Goal: Find specific page/section: Find specific page/section

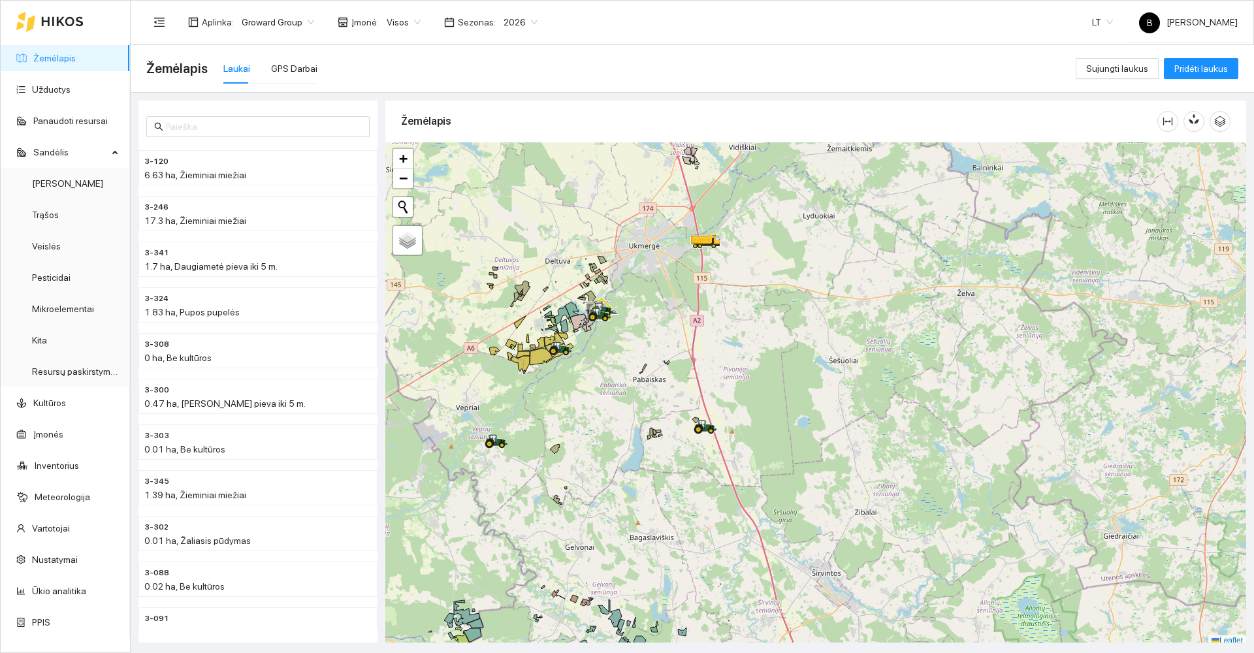
scroll to position [3, 0]
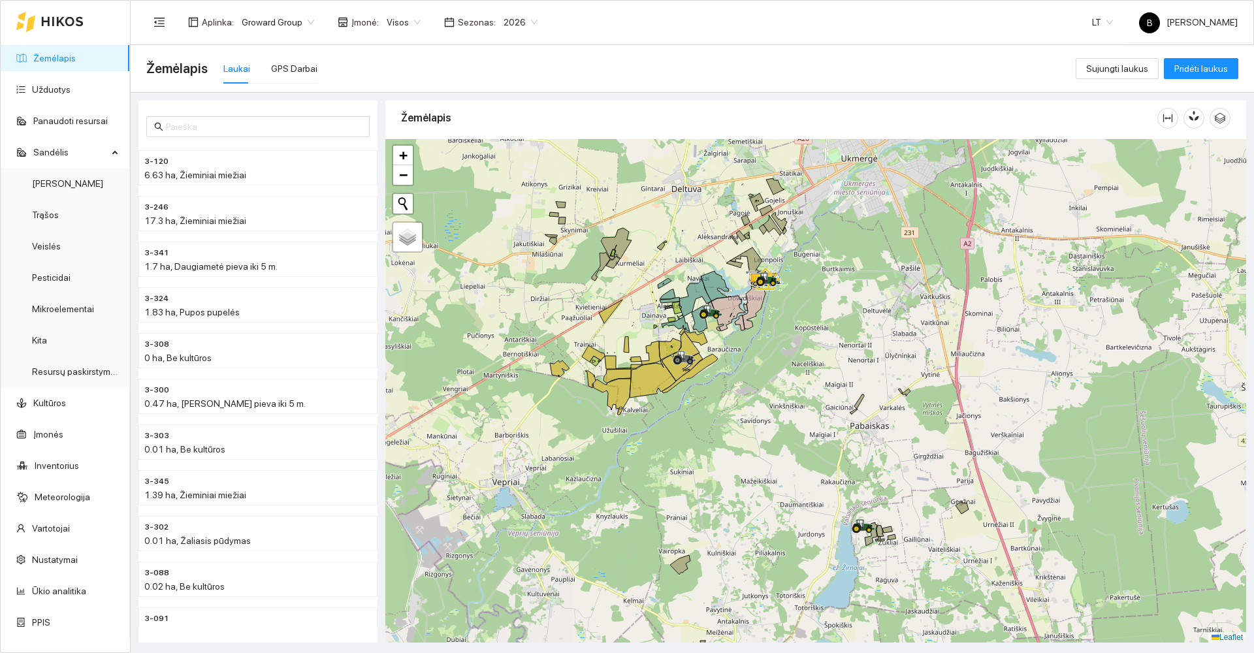
drag, startPoint x: 451, startPoint y: 396, endPoint x: 674, endPoint y: 440, distance: 226.8
click at [674, 440] on div at bounding box center [815, 391] width 861 height 504
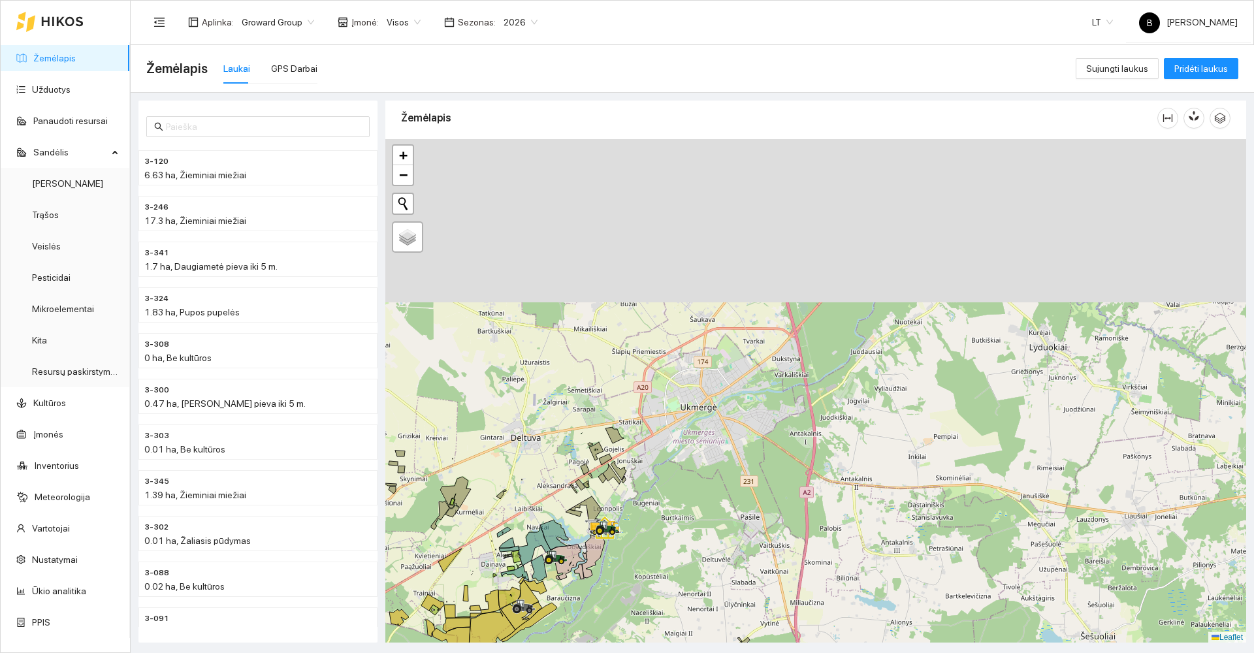
drag, startPoint x: 929, startPoint y: 199, endPoint x: 760, endPoint y: 458, distance: 309.6
click at [760, 458] on div at bounding box center [815, 391] width 861 height 504
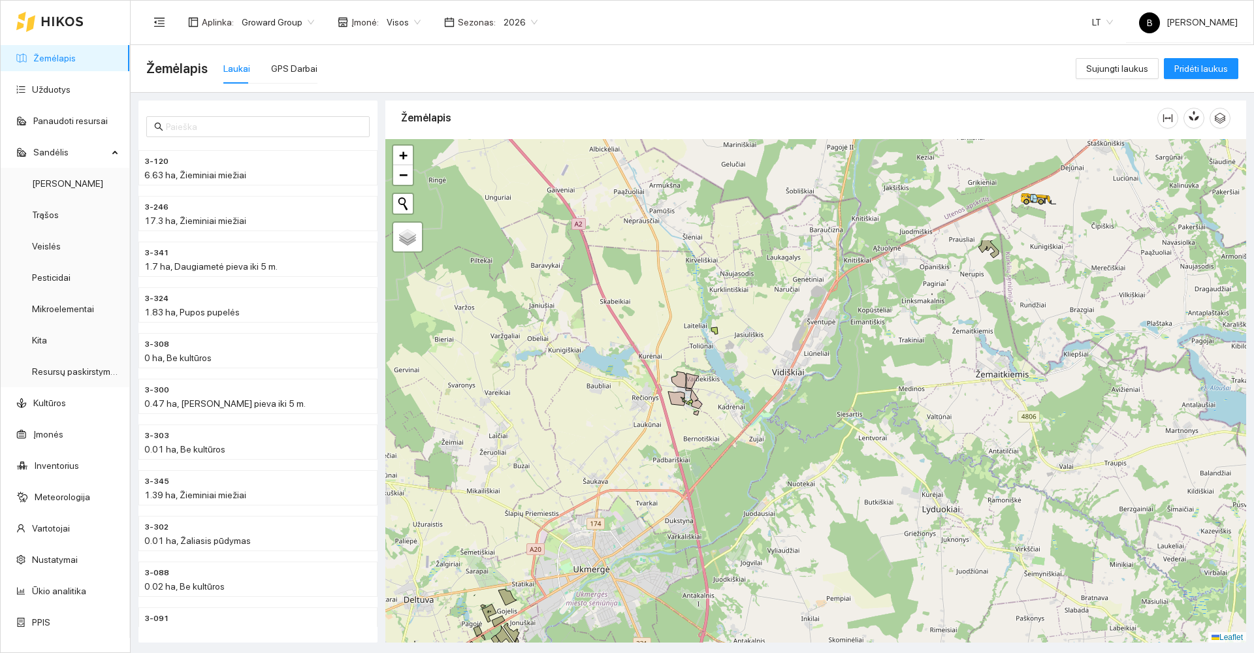
drag, startPoint x: 850, startPoint y: 308, endPoint x: 741, endPoint y: 463, distance: 189.4
click at [741, 463] on div at bounding box center [815, 391] width 861 height 504
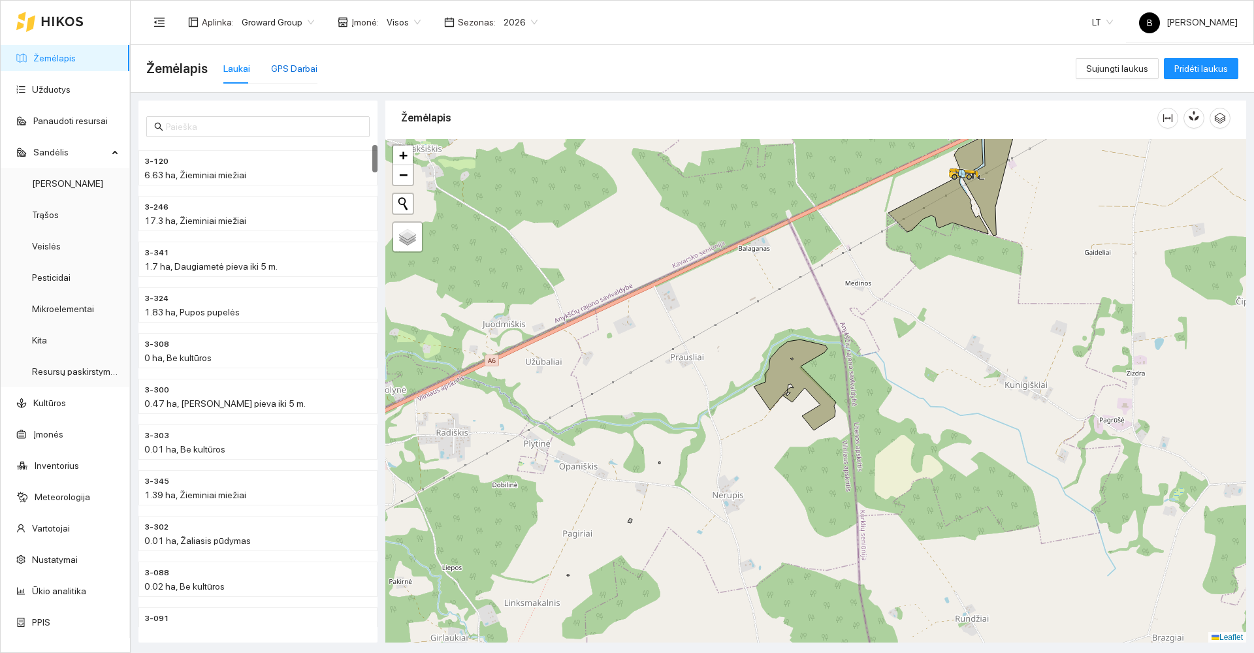
click at [284, 65] on div "GPS Darbai" at bounding box center [294, 68] width 46 height 14
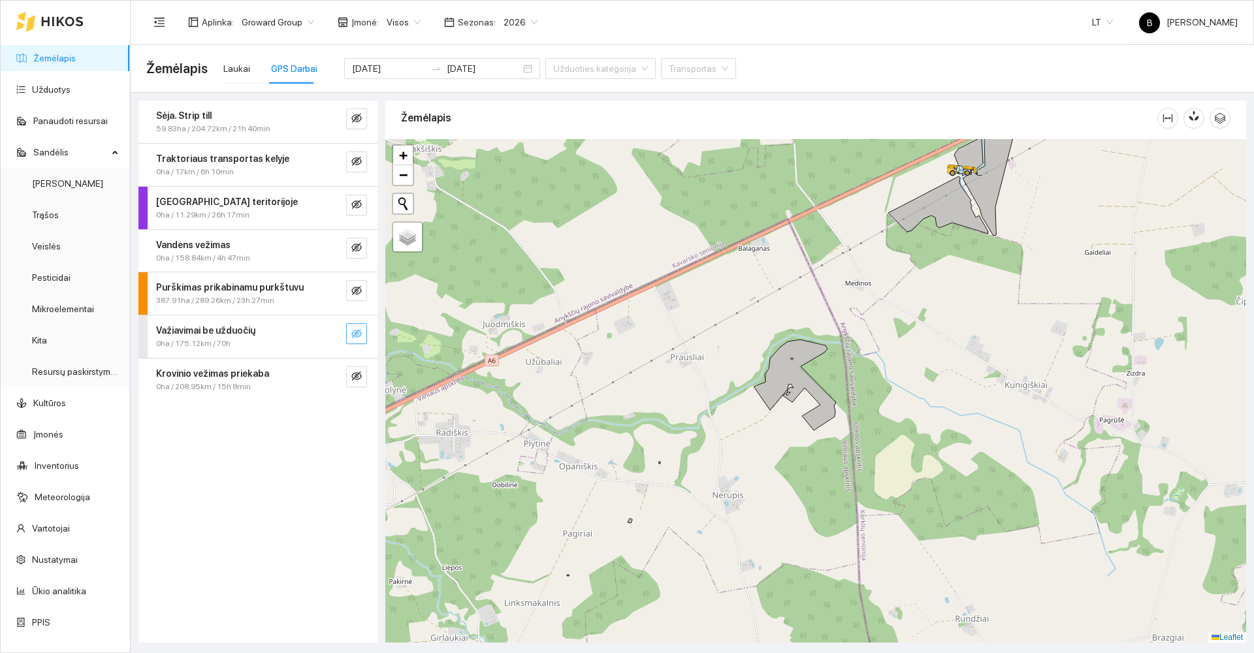
click at [355, 330] on icon "eye-invisible" at bounding box center [356, 333] width 10 height 9
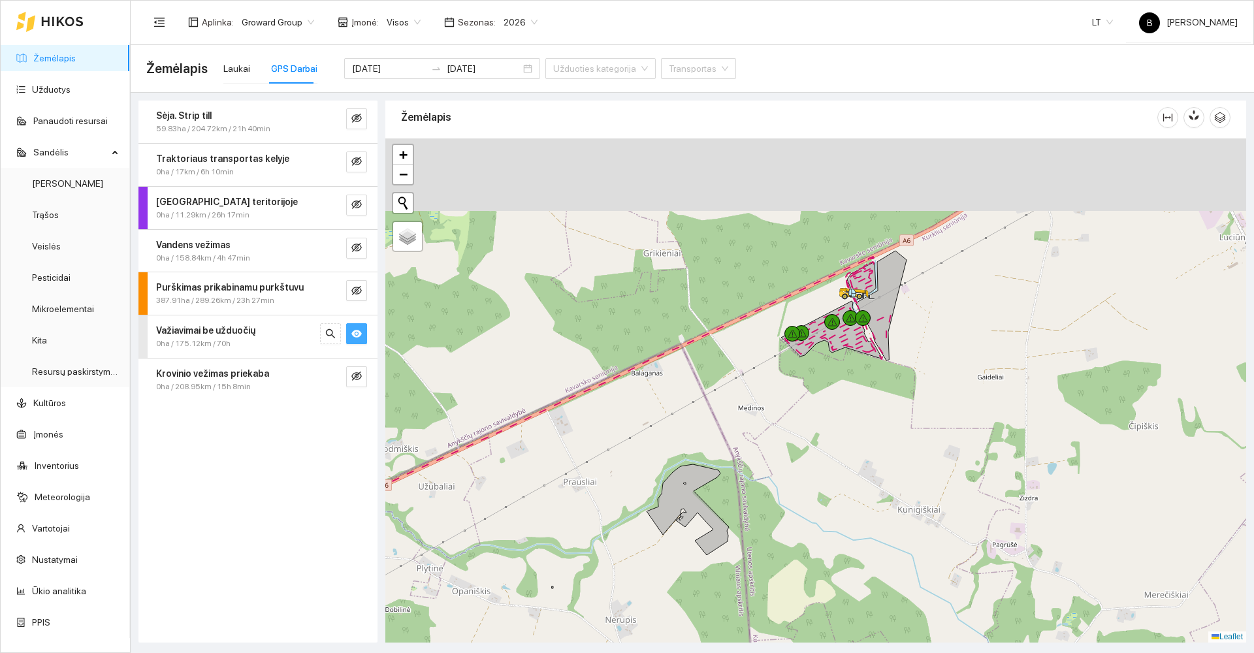
drag, startPoint x: 967, startPoint y: 313, endPoint x: 820, endPoint y: 473, distance: 217.7
click at [820, 473] on div at bounding box center [815, 390] width 861 height 504
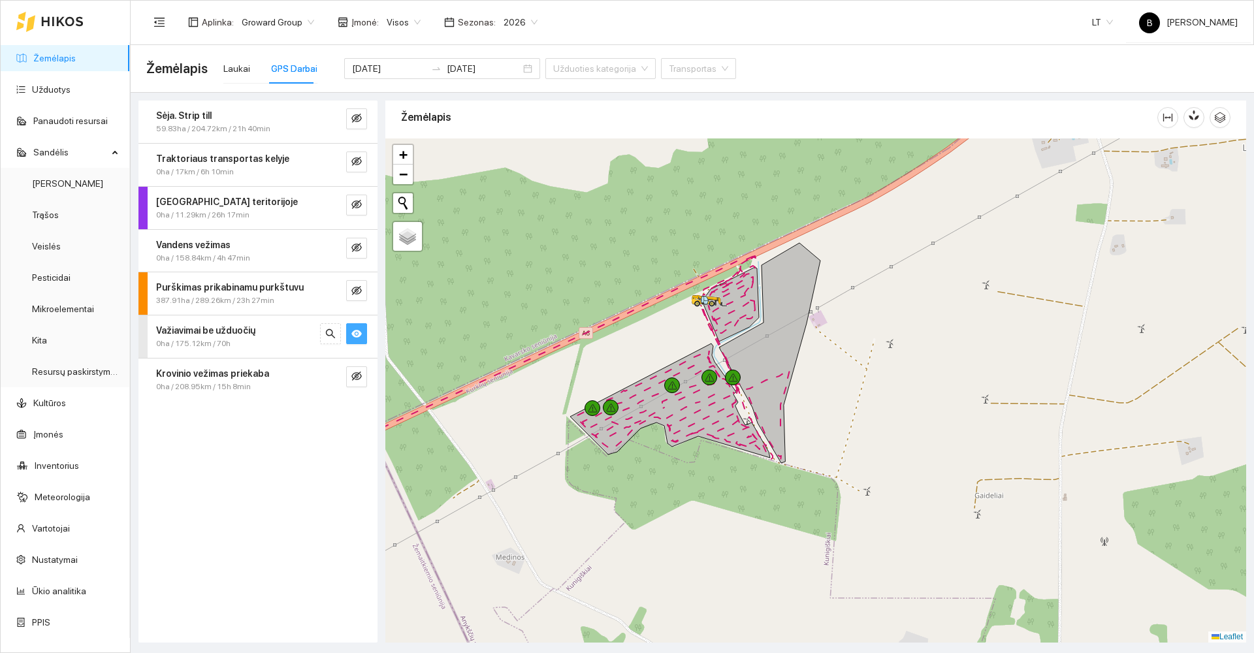
click at [53, 59] on link "Žemėlapis" at bounding box center [54, 58] width 42 height 10
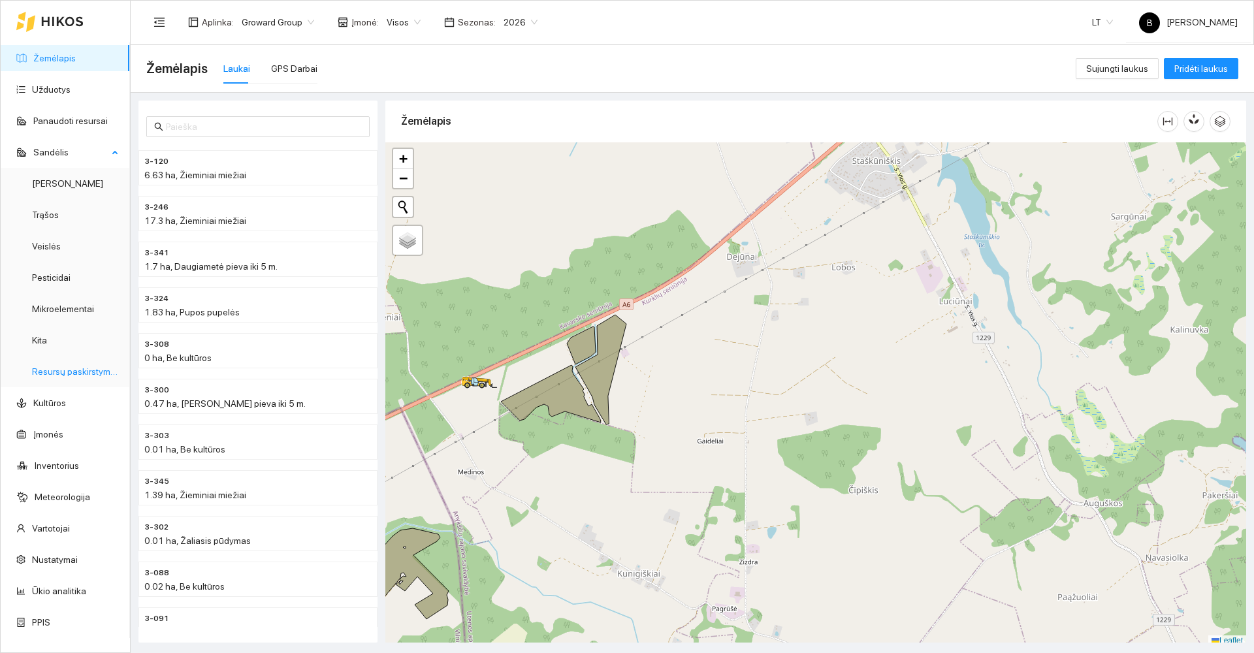
click at [78, 370] on link "Resursų paskirstymas" at bounding box center [76, 371] width 88 height 10
